Goal: Task Accomplishment & Management: Manage account settings

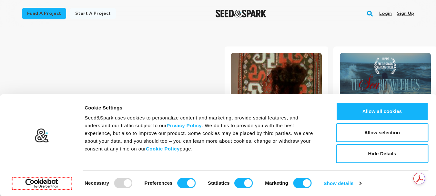
scroll to position [0, 114]
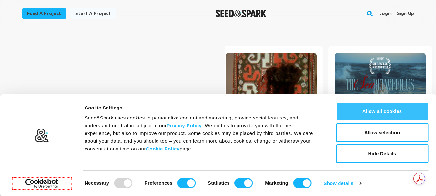
click at [372, 107] on button "Allow all cookies" at bounding box center [382, 111] width 92 height 19
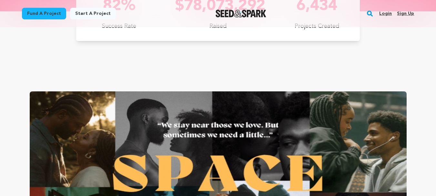
scroll to position [0, 0]
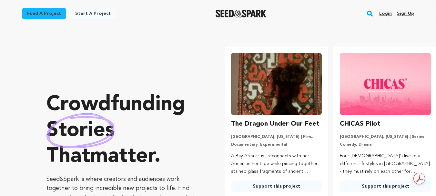
click at [406, 15] on link "Sign up" at bounding box center [405, 13] width 17 height 10
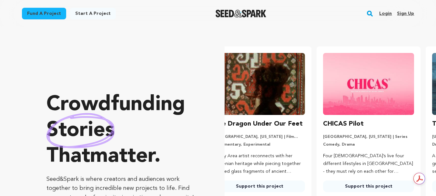
scroll to position [0, 114]
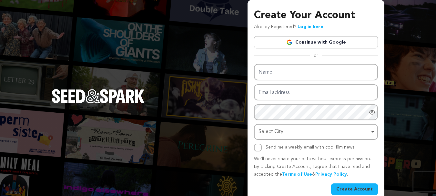
click at [299, 43] on link "Continue with Google" at bounding box center [316, 42] width 124 height 12
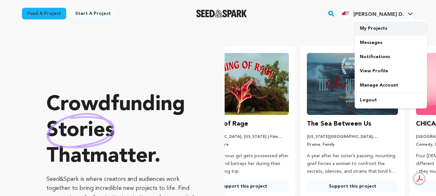
scroll to position [0, 114]
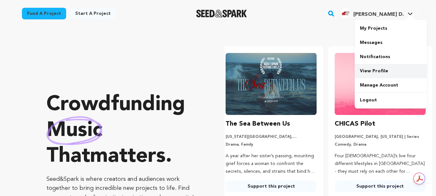
click at [375, 69] on link "View Profile" at bounding box center [391, 71] width 72 height 14
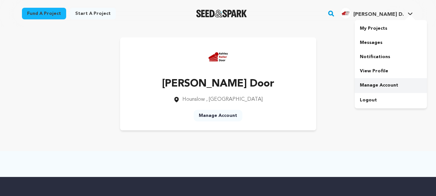
click at [371, 86] on link "Manage Account" at bounding box center [391, 85] width 72 height 14
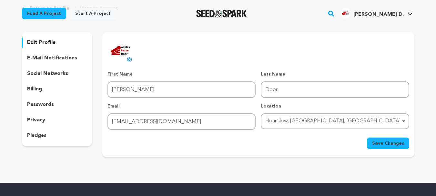
scroll to position [32, 0]
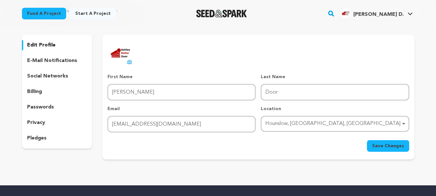
click at [41, 77] on p "social networks" at bounding box center [47, 76] width 41 height 8
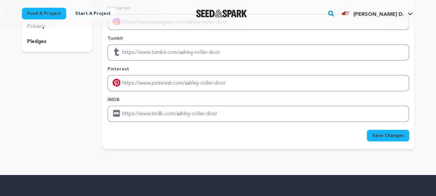
scroll to position [129, 0]
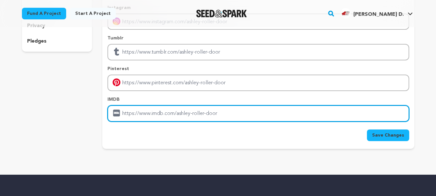
click at [147, 114] on input "Enter IMDB profile link" at bounding box center [257, 113] width 301 height 16
paste input "https://www.ashleyrollerdoor.co.uk/toughened-glass-shopfronts/"
drag, startPoint x: 204, startPoint y: 114, endPoint x: 331, endPoint y: 114, distance: 127.8
click at [331, 114] on input "https://www.ashleyrollerdoor.co.uk/toughened-glass-shopfronts/" at bounding box center [257, 113] width 301 height 16
type input "https://www.ashleyrollerdoor.co.uk/"
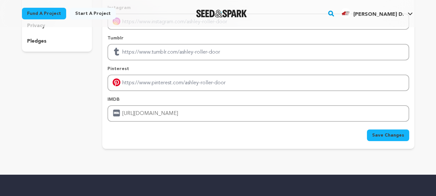
click at [390, 137] on span "Save Changes" at bounding box center [388, 135] width 32 height 6
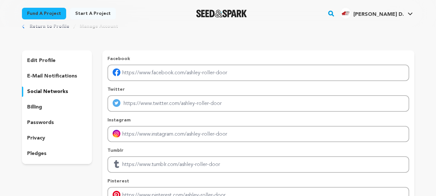
scroll to position [194, 0]
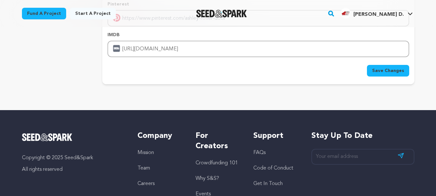
click at [388, 73] on span "Save Changes" at bounding box center [388, 70] width 32 height 6
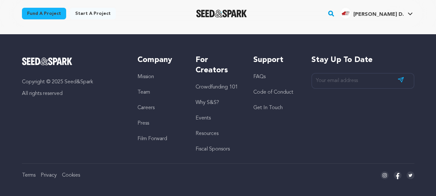
scroll to position [71, 0]
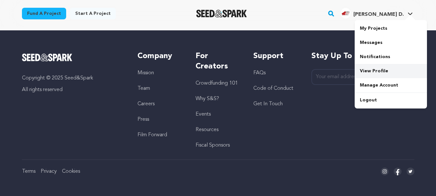
click at [376, 73] on link "View Profile" at bounding box center [391, 71] width 72 height 14
